Goal: Task Accomplishment & Management: Use online tool/utility

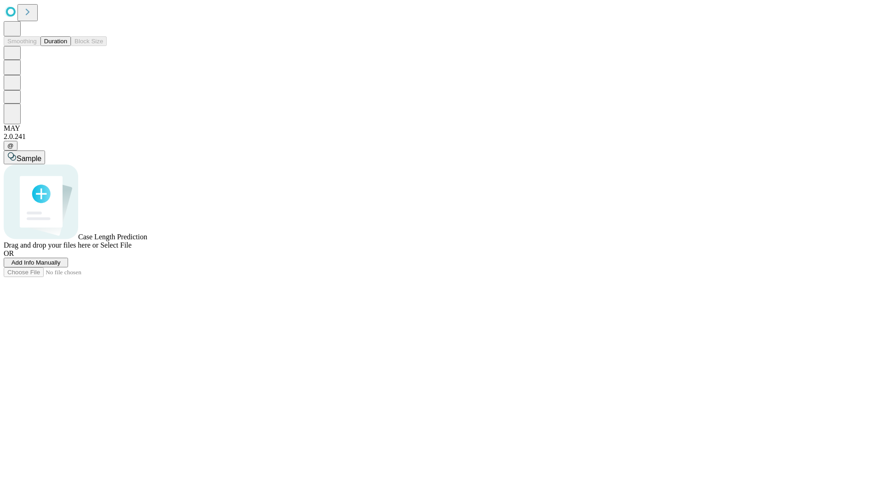
click at [67, 46] on button "Duration" at bounding box center [55, 41] width 30 height 10
click at [61, 266] on span "Add Info Manually" at bounding box center [36, 262] width 49 height 7
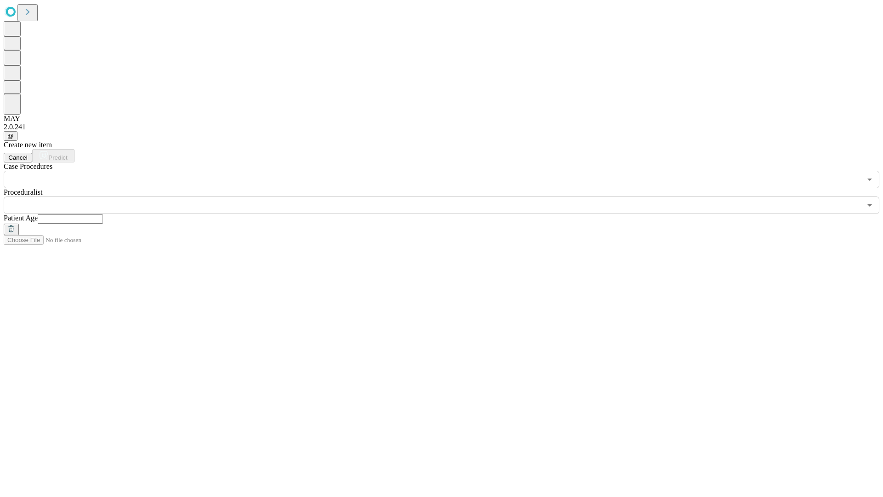
click at [103, 214] on input "text" at bounding box center [70, 218] width 65 height 9
type input "**"
click at [448, 196] on input "text" at bounding box center [433, 204] width 858 height 17
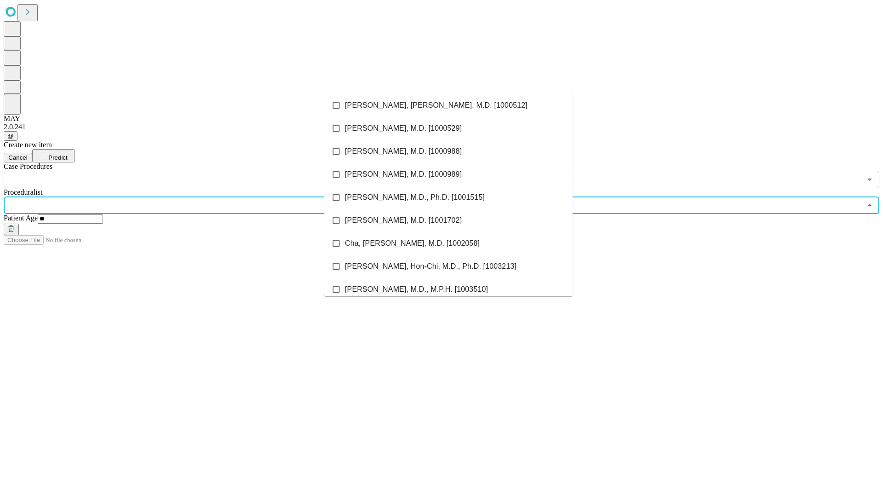
click at [449, 105] on li "[PERSON_NAME], [PERSON_NAME], M.D. [1000512]" at bounding box center [448, 105] width 248 height 23
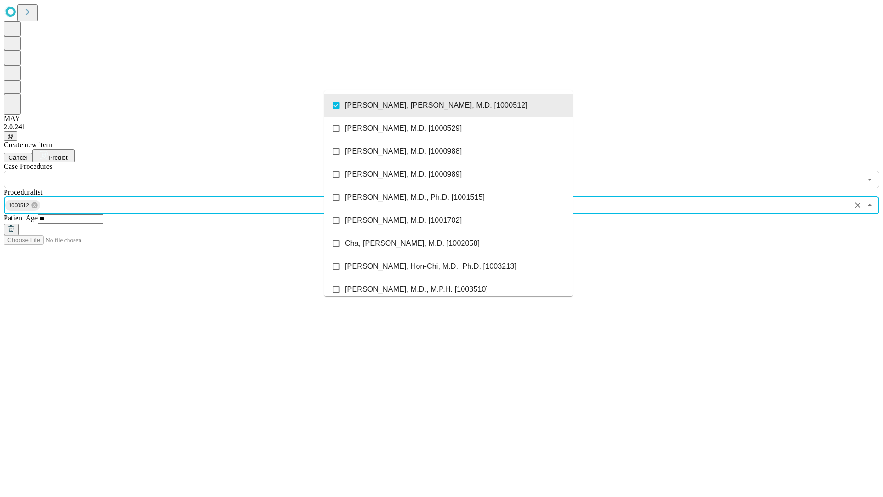
click at [193, 171] on input "text" at bounding box center [433, 179] width 858 height 17
